Goal: Use online tool/utility

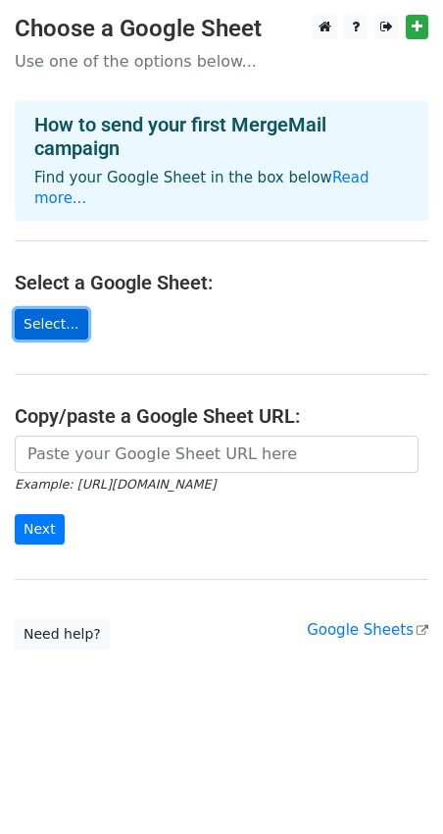
click at [54, 309] on link "Select..." at bounding box center [52, 324] width 74 height 30
